Goal: Task Accomplishment & Management: Use online tool/utility

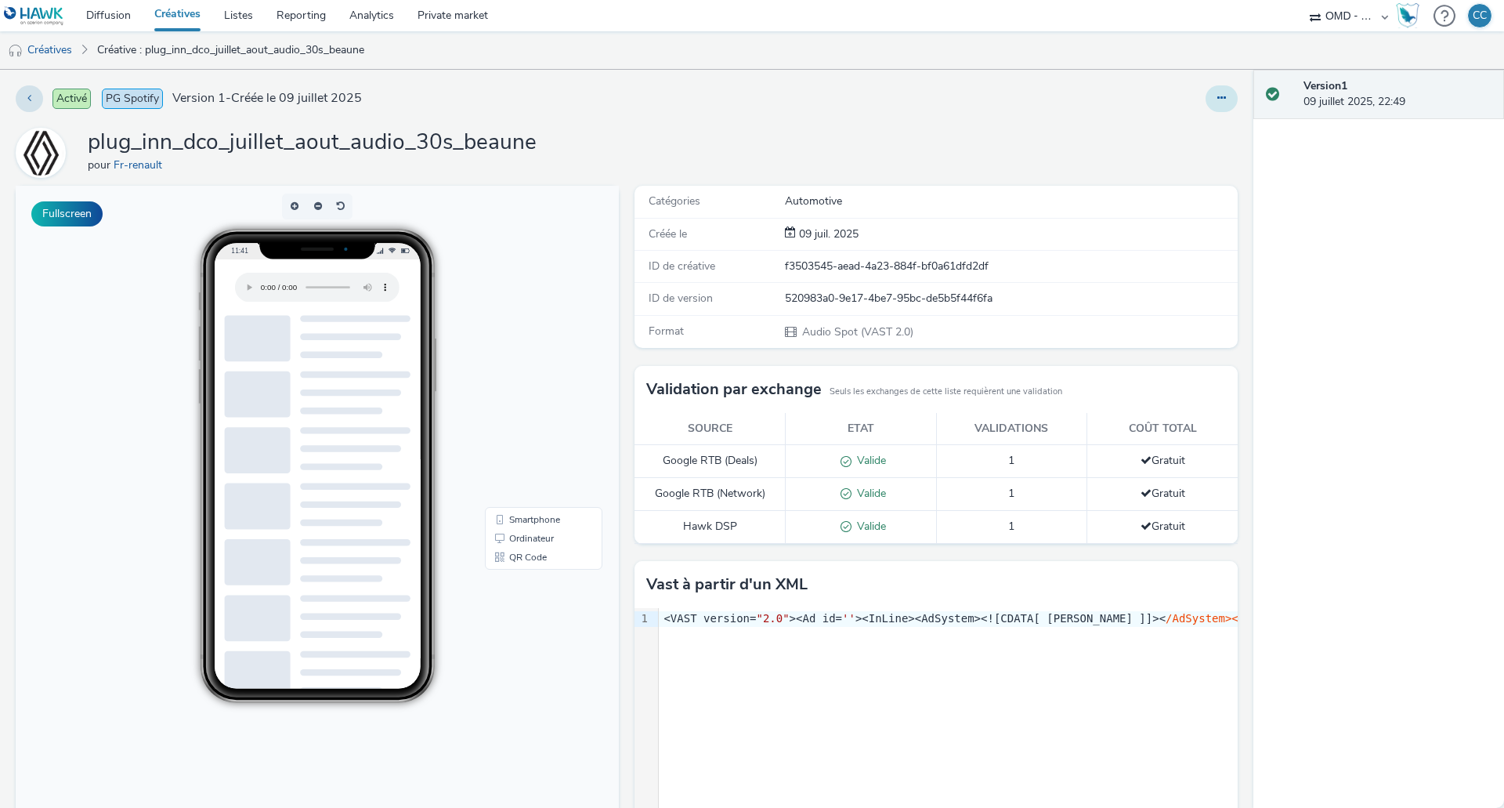
click at [1206, 94] on button at bounding box center [1222, 98] width 32 height 27
click at [1164, 128] on link "Modifier" at bounding box center [1180, 129] width 118 height 31
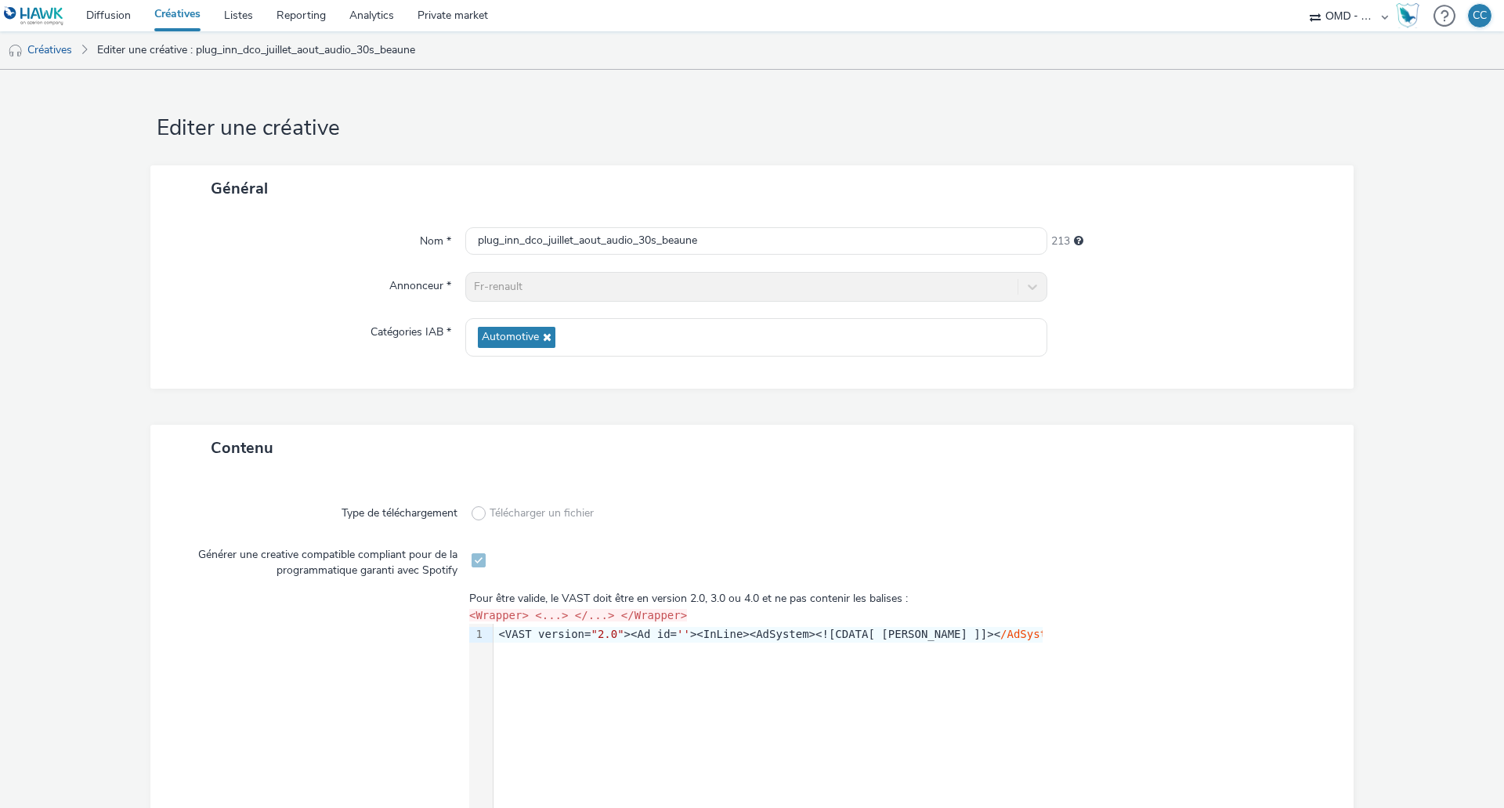
drag, startPoint x: 183, startPoint y: 16, endPoint x: 195, endPoint y: 18, distance: 12.0
click at [183, 16] on link "Créatives" at bounding box center [178, 15] width 70 height 31
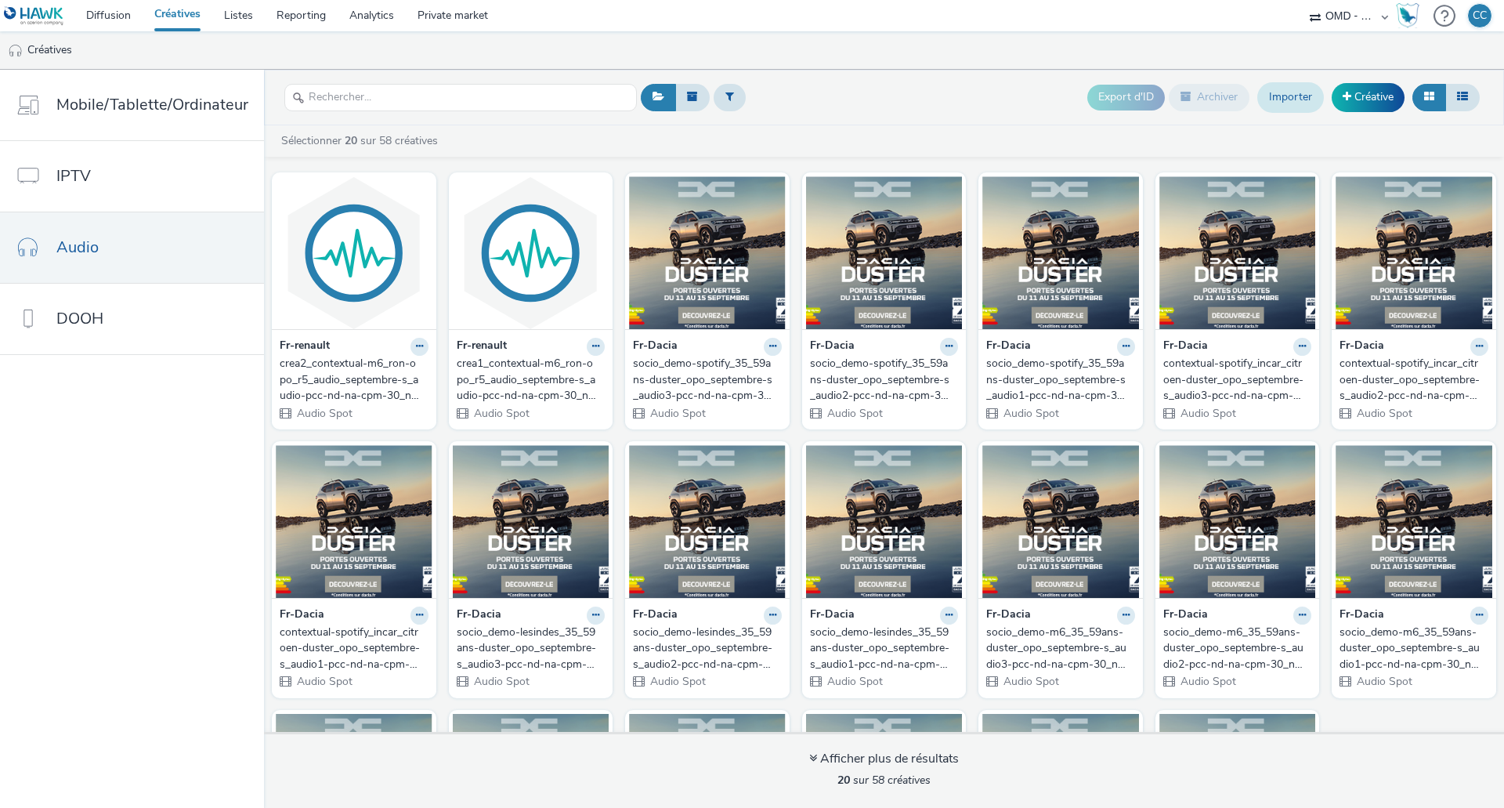
click at [1305, 97] on link "Importer" at bounding box center [1291, 97] width 67 height 30
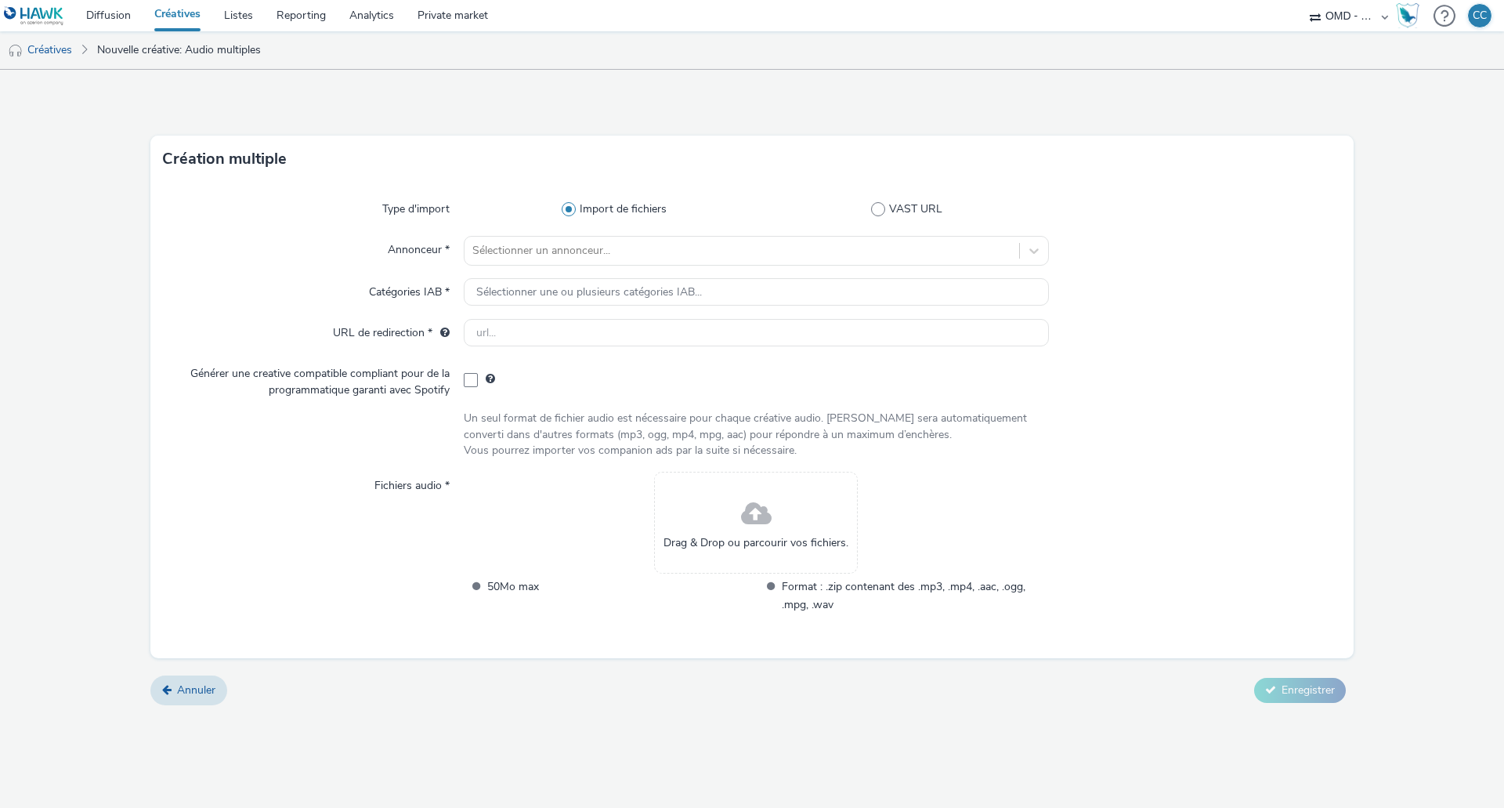
click at [183, 12] on link "Créatives" at bounding box center [178, 15] width 70 height 31
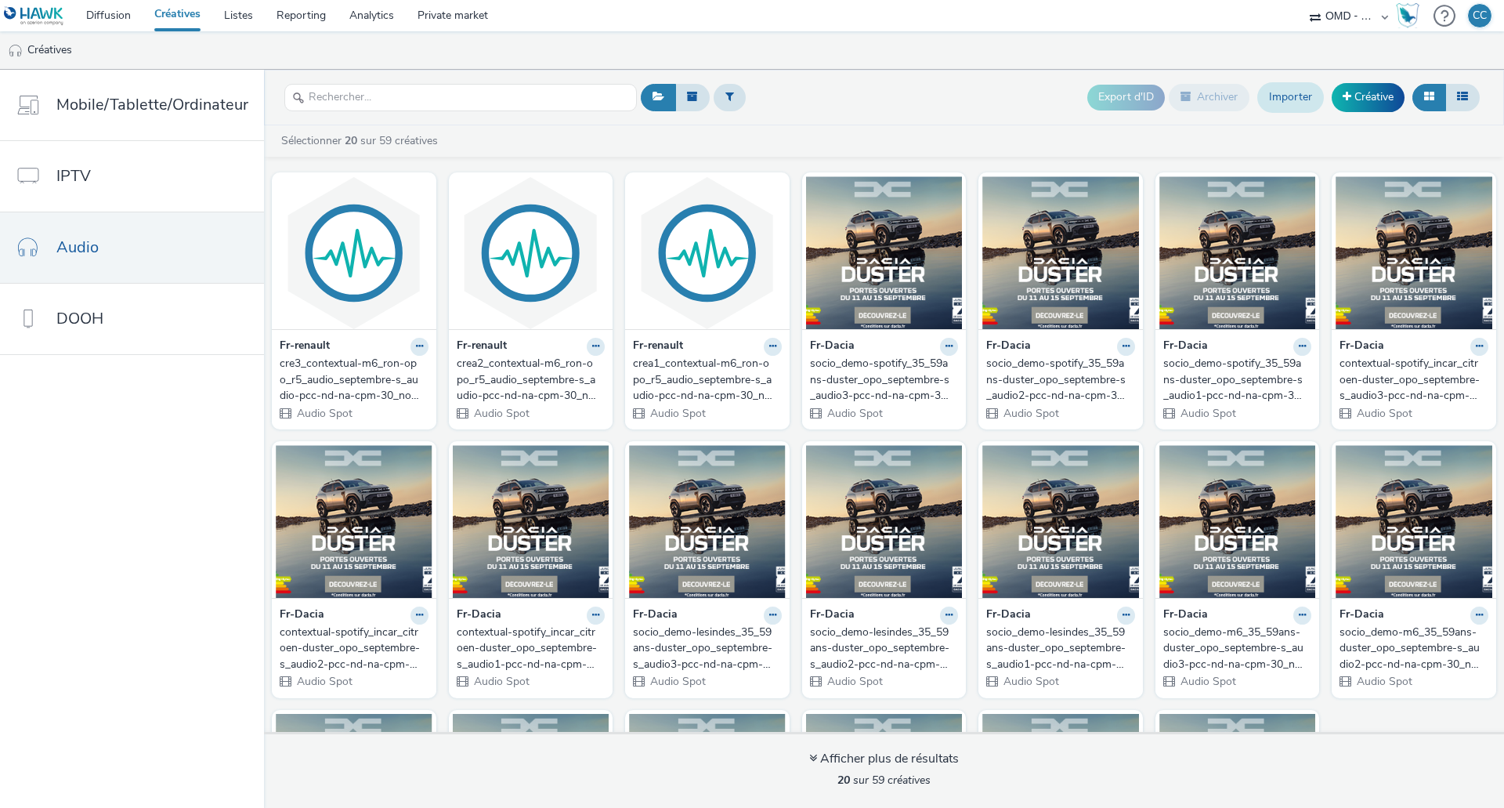
click at [1291, 102] on link "Importer" at bounding box center [1291, 97] width 67 height 30
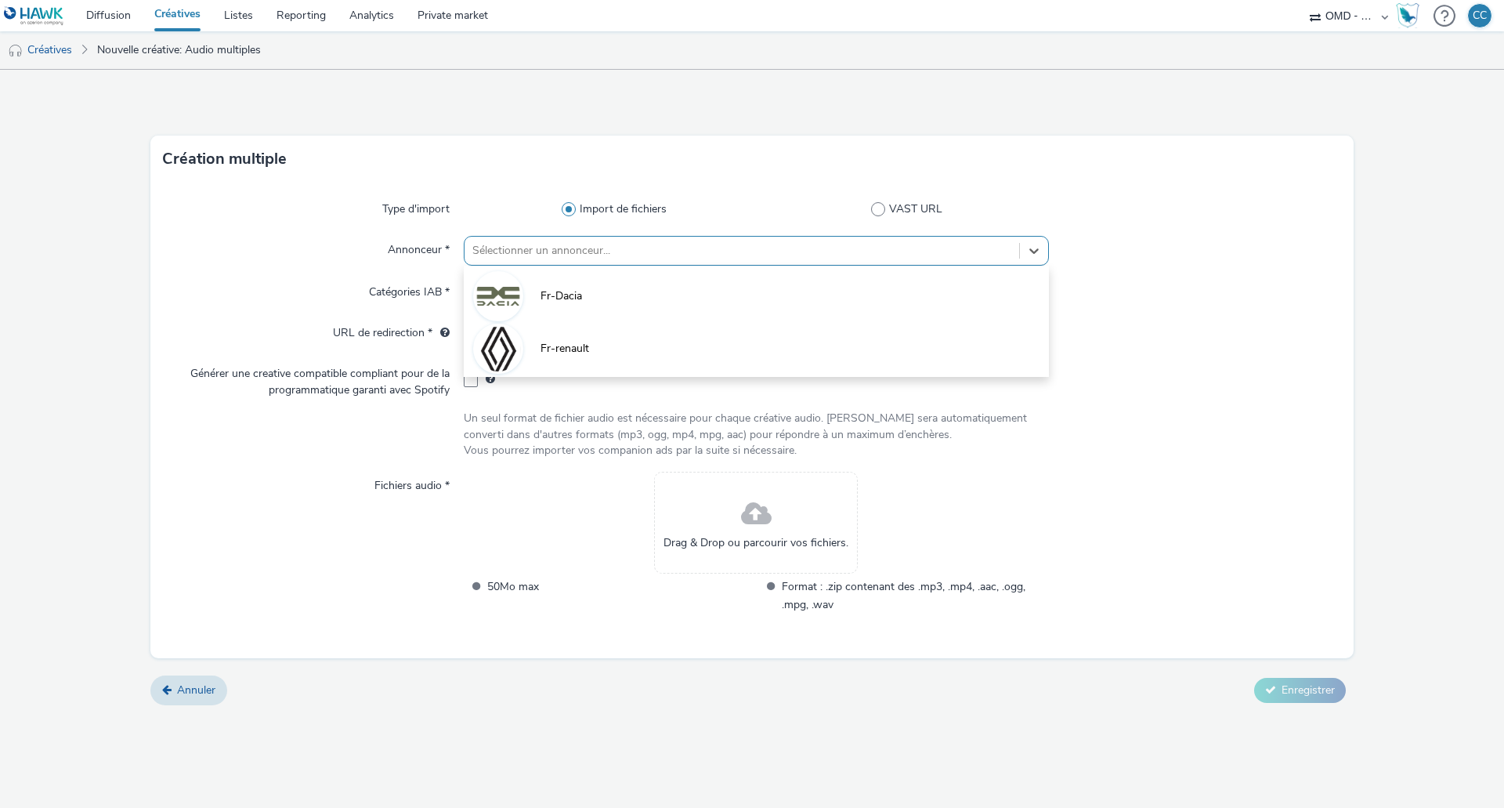
click at [632, 249] on div at bounding box center [741, 250] width 539 height 19
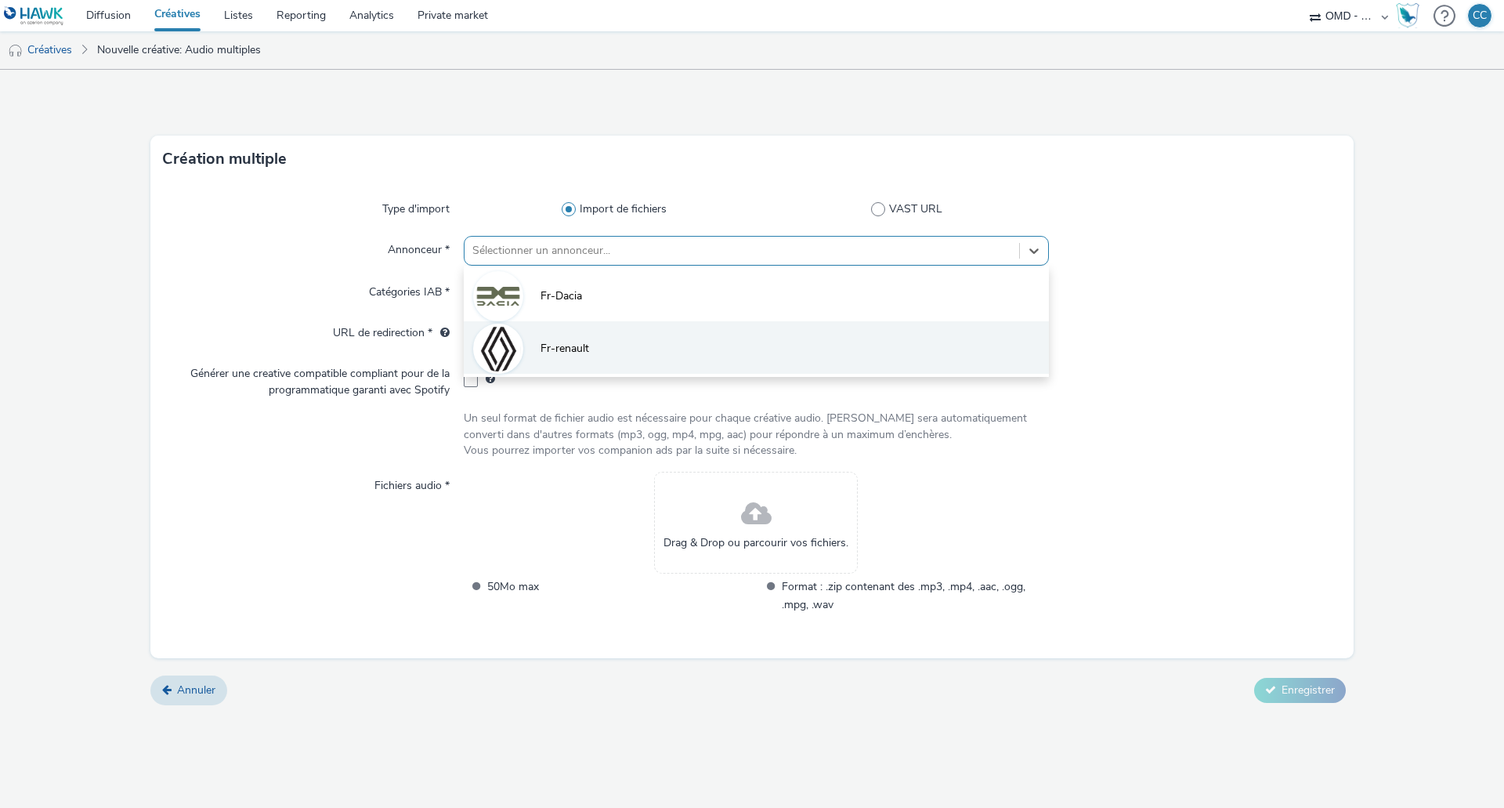
click at [628, 334] on li "Fr-renault" at bounding box center [756, 347] width 585 height 52
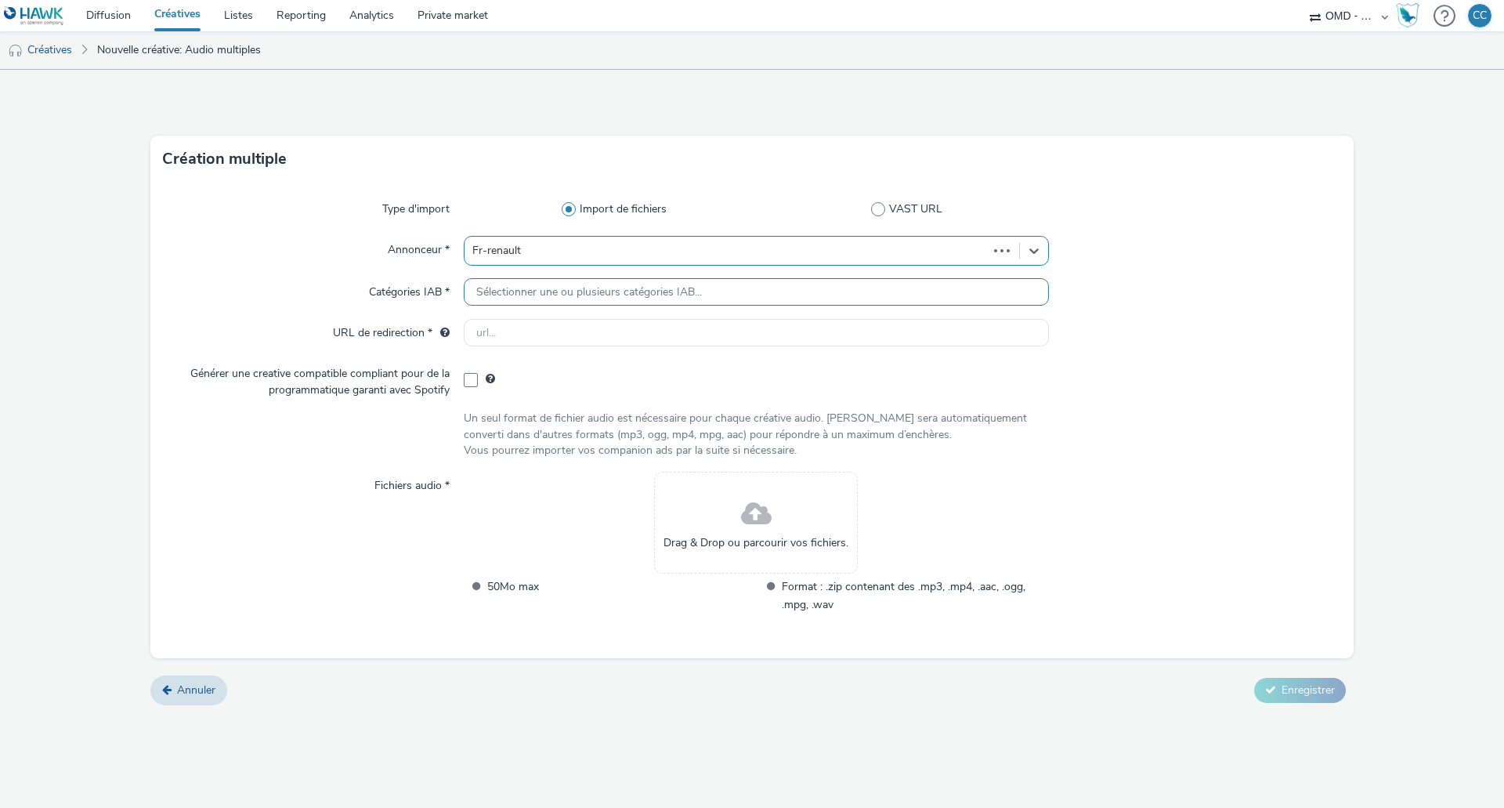
type input "[URL][DOMAIN_NAME]"
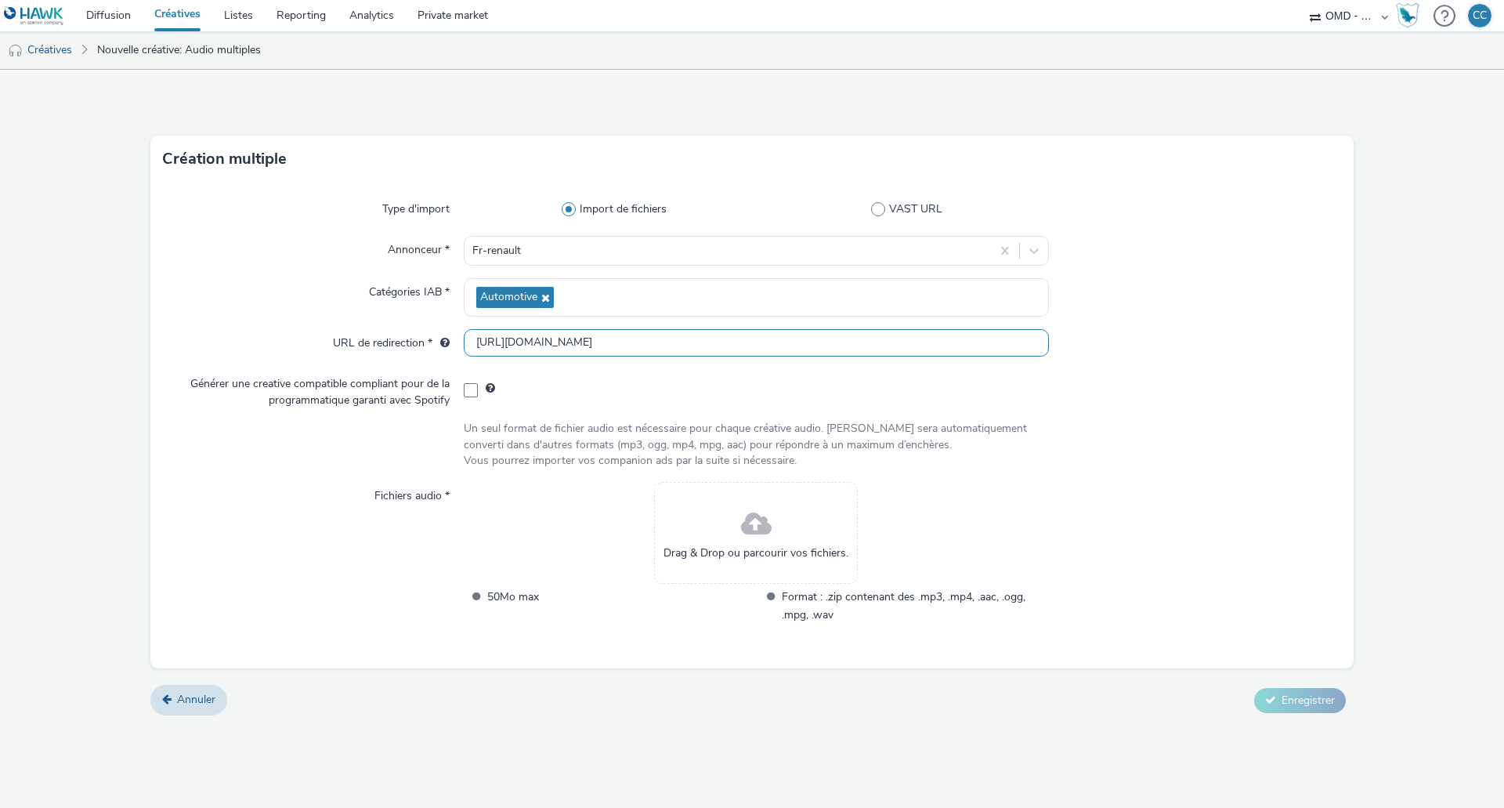
click at [626, 340] on input "[URL][DOMAIN_NAME]" at bounding box center [756, 342] width 585 height 27
click at [731, 527] on div "Drag & Drop ou parcourir vos fichiers." at bounding box center [756, 533] width 204 height 102
click at [194, 19] on link "Créatives" at bounding box center [178, 15] width 70 height 31
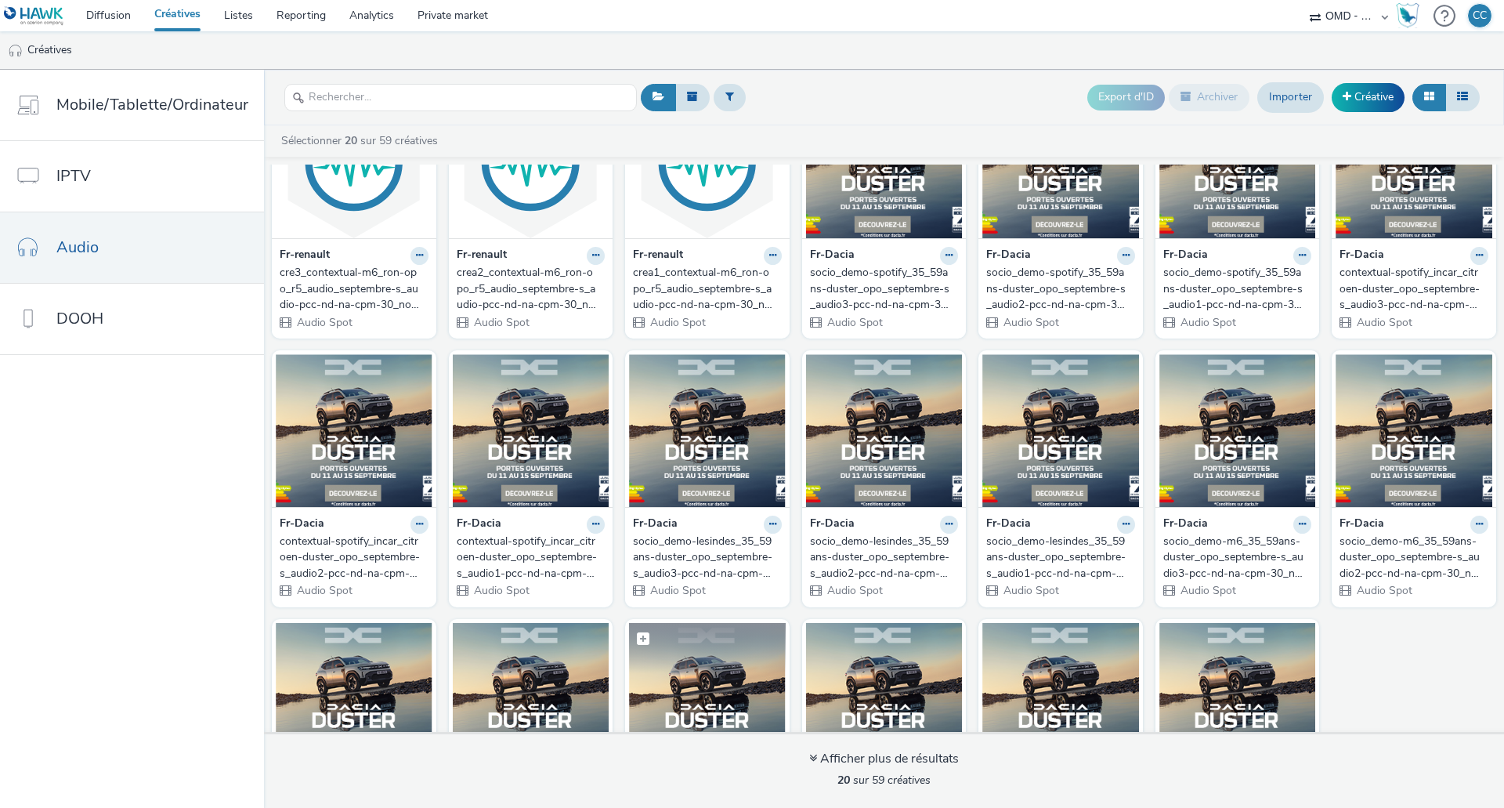
scroll to position [241, 0]
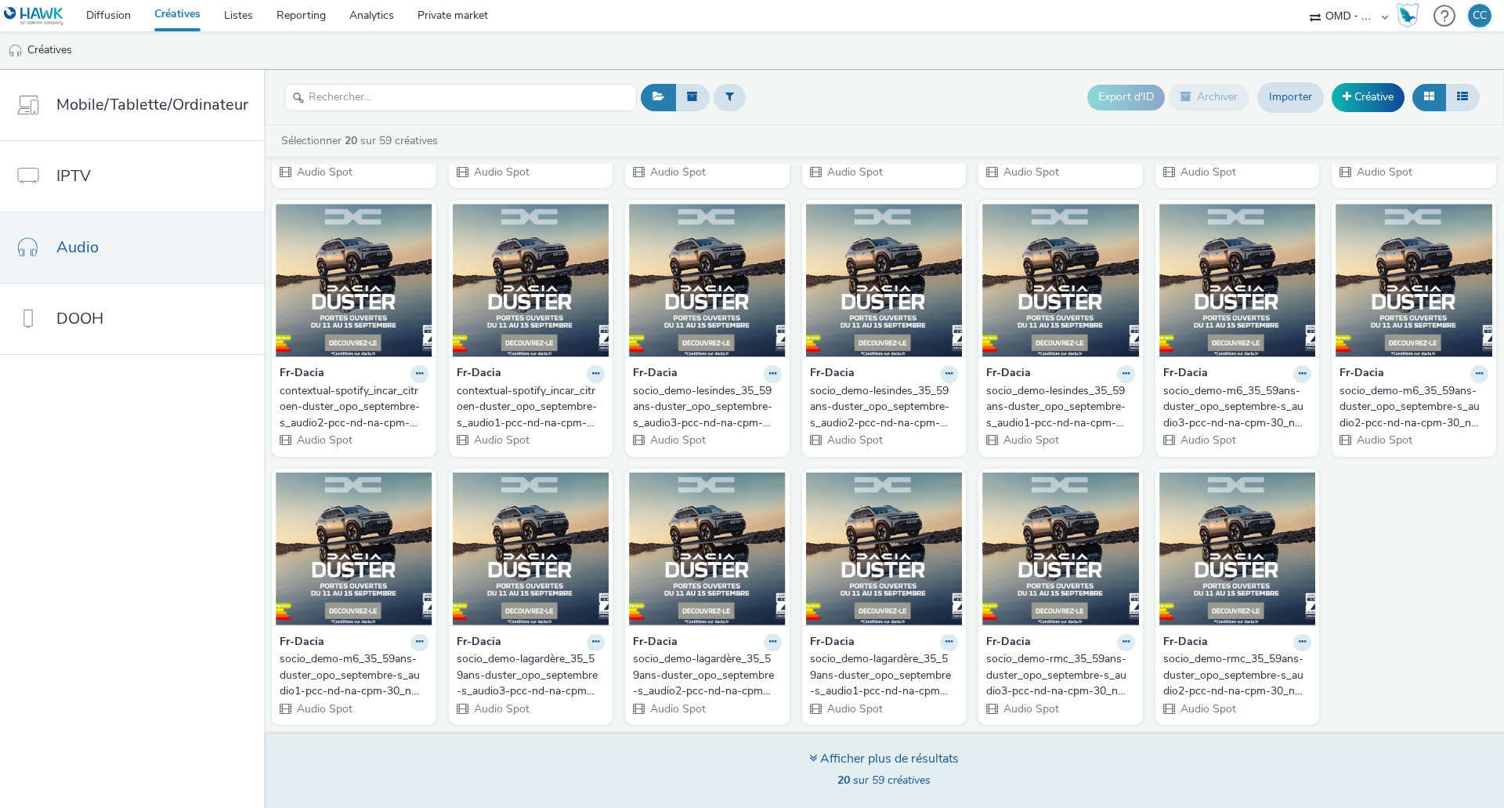
click at [853, 752] on div "Afficher plus de résultats" at bounding box center [884, 759] width 150 height 18
click at [809, 757] on icon at bounding box center [813, 757] width 8 height 13
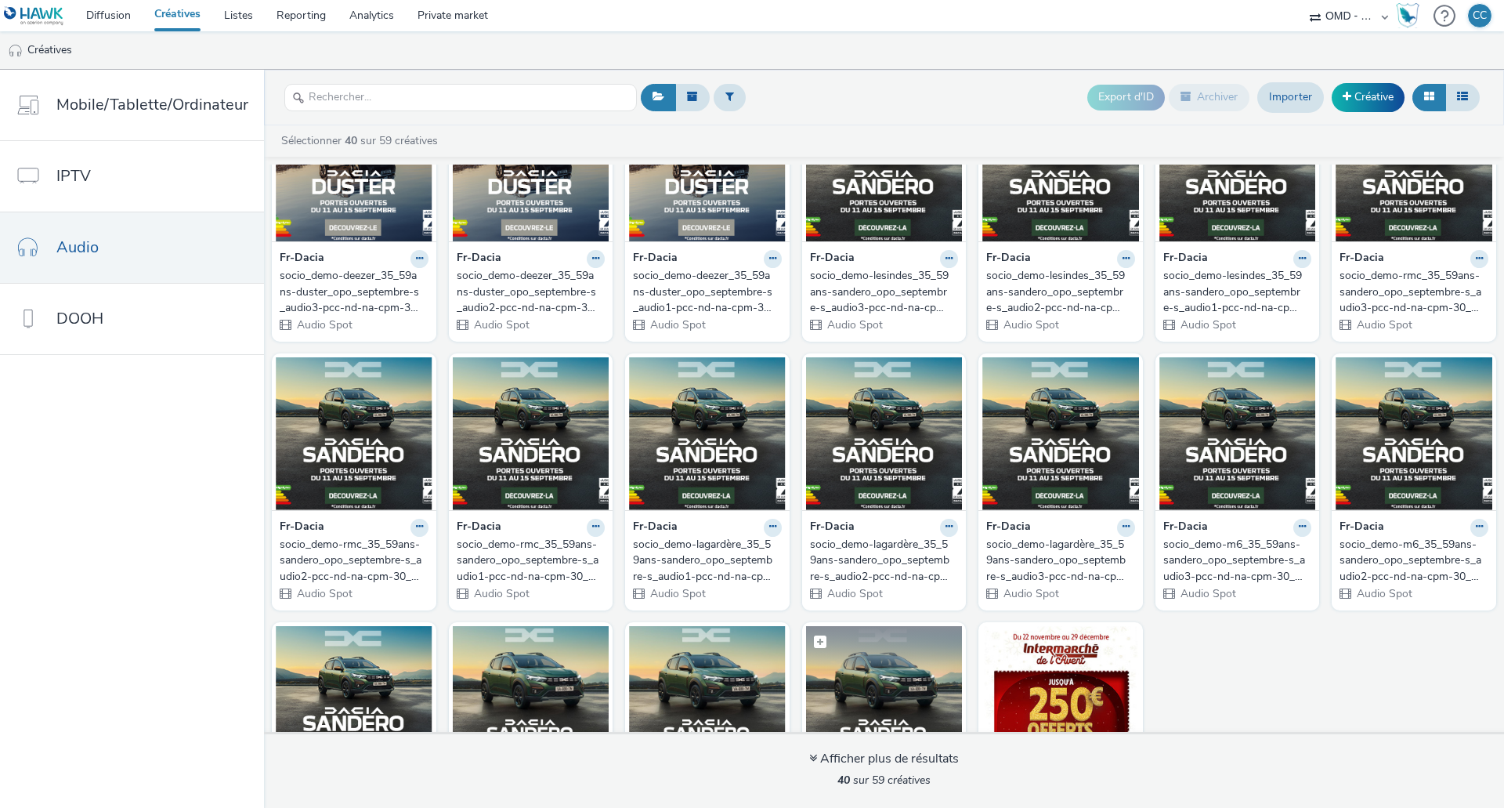
scroll to position [1047, 0]
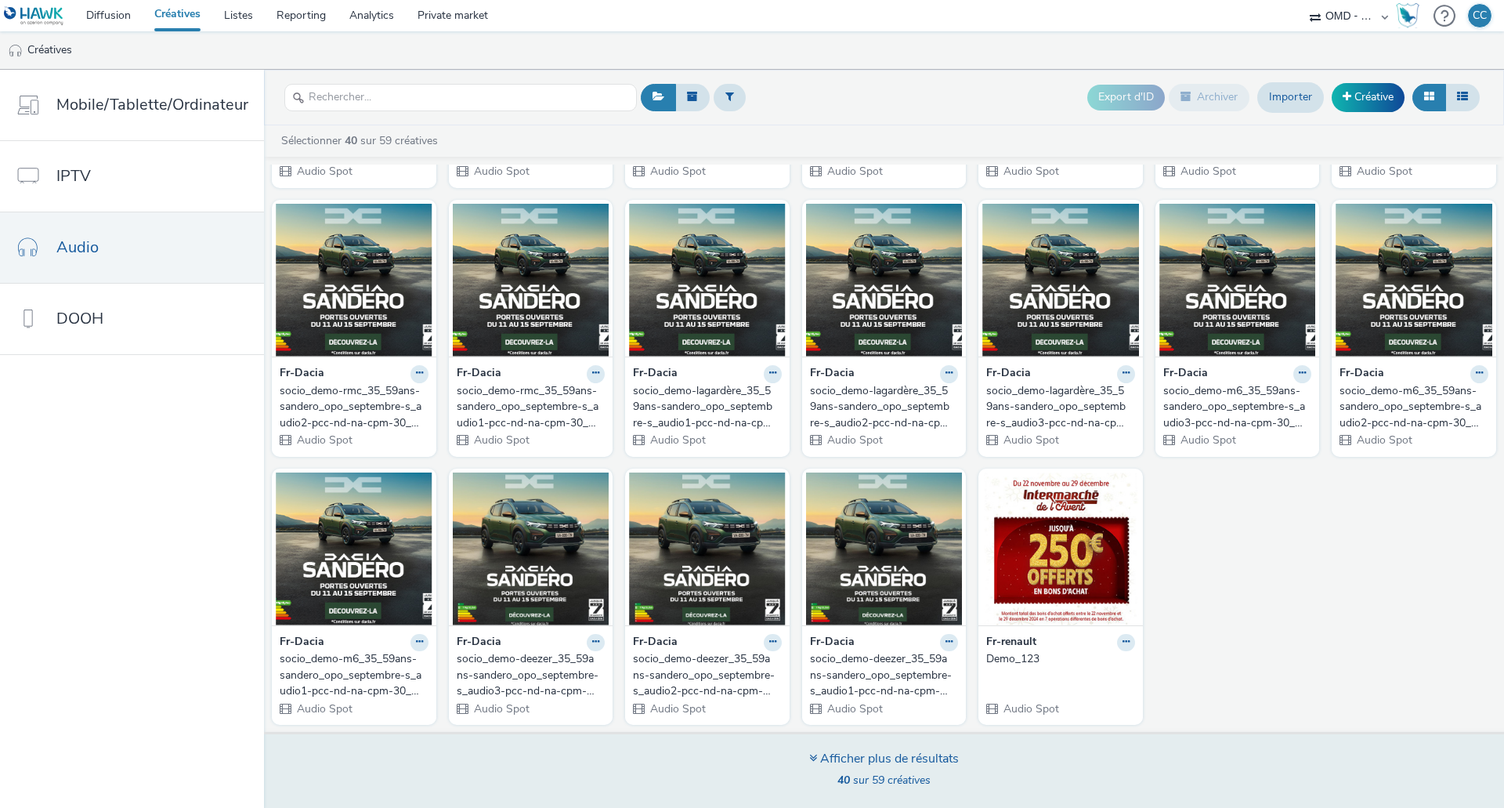
click at [829, 758] on div "Afficher plus de résultats" at bounding box center [884, 759] width 150 height 18
click at [809, 759] on icon at bounding box center [813, 757] width 8 height 13
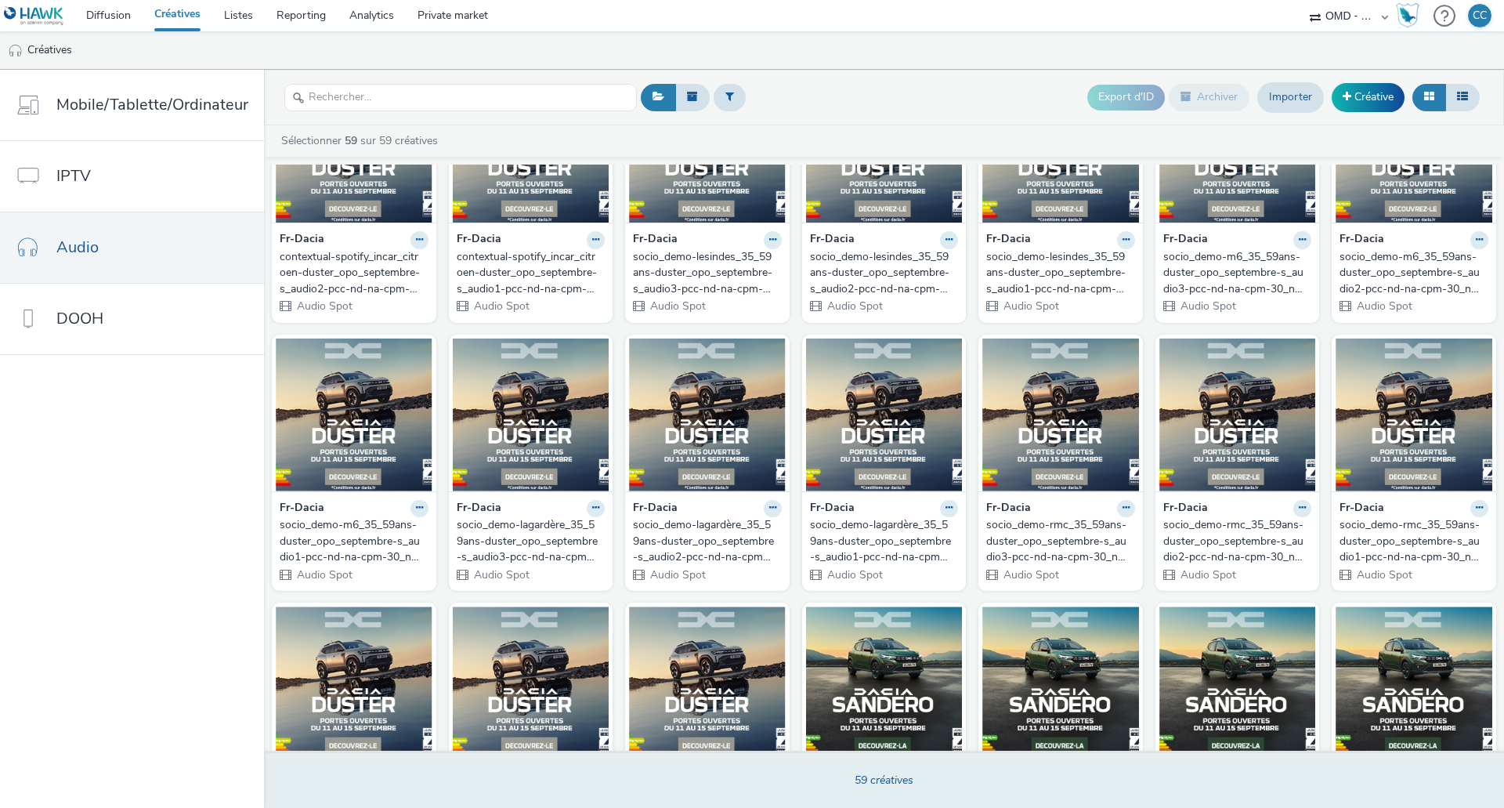
scroll to position [0, 0]
